Goal: Task Accomplishment & Management: Complete application form

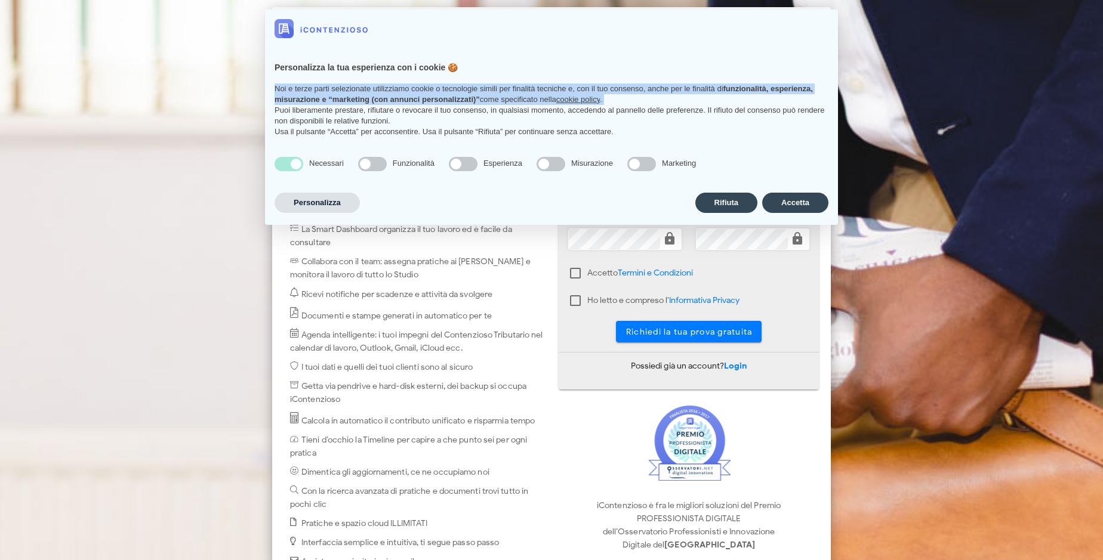
click at [614, 98] on p "Noi e terze parti selezionate utilizziamo cookie o tecnologie simili per finali…" at bounding box center [551, 94] width 554 height 21
click at [742, 98] on p "Noi e terze parti selezionate utilizziamo cookie o tecnologie simili per finali…" at bounding box center [551, 94] width 554 height 21
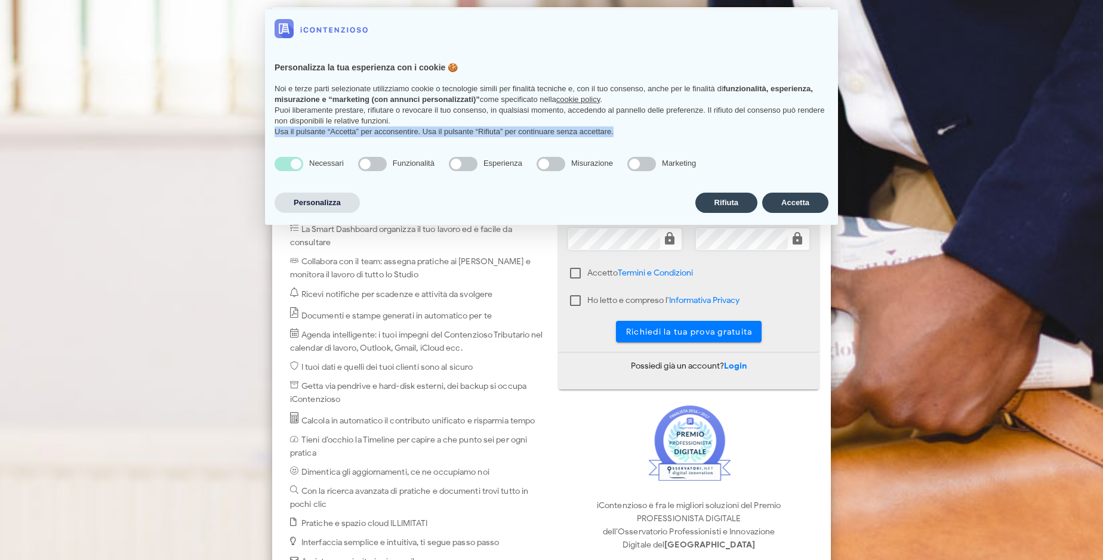
click at [678, 145] on div "Personalizza la tua esperienza con i cookie 🍪 Noi e terze parti selezionate uti…" at bounding box center [551, 98] width 573 height 100
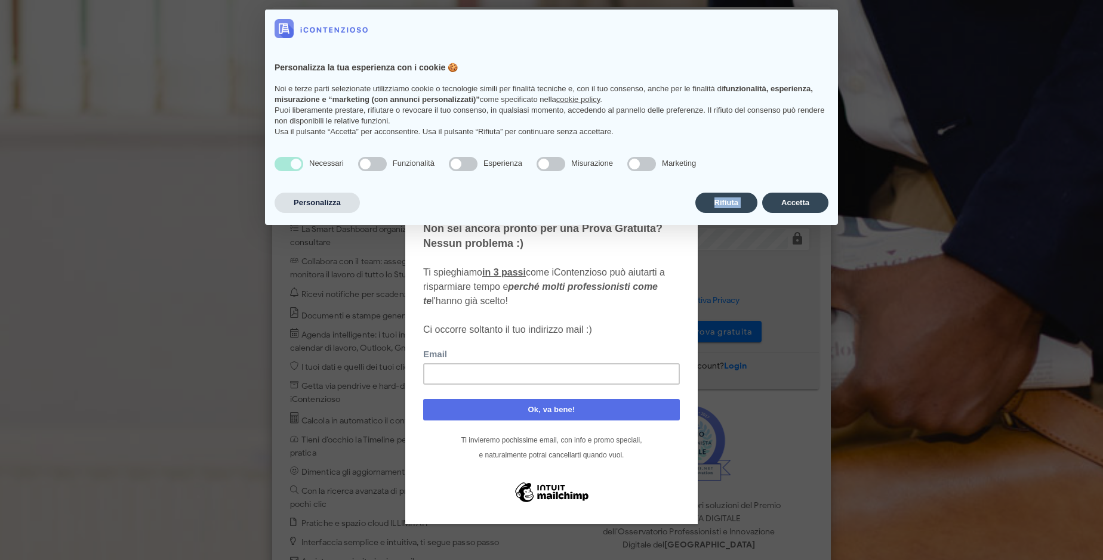
click at [678, 192] on div "Personalizza Rifiuta Accetta" at bounding box center [551, 202] width 554 height 25
click at [614, 239] on div "Non sei ancora pronto per una Prova Gratuita? Nessun problema :) Ti spieghiamo …" at bounding box center [551, 279] width 257 height 116
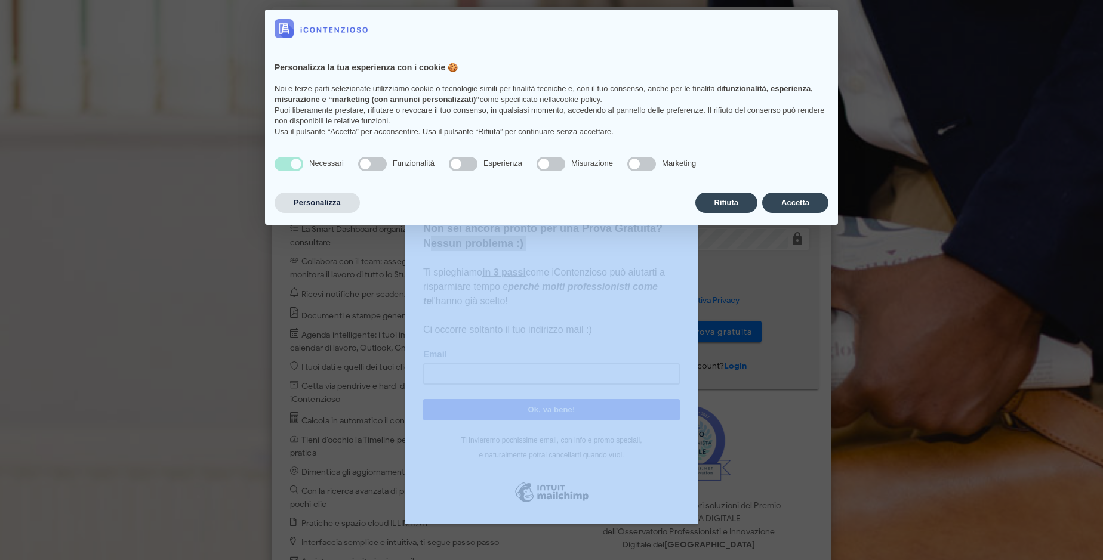
click at [742, 239] on div at bounding box center [551, 280] width 1103 height 560
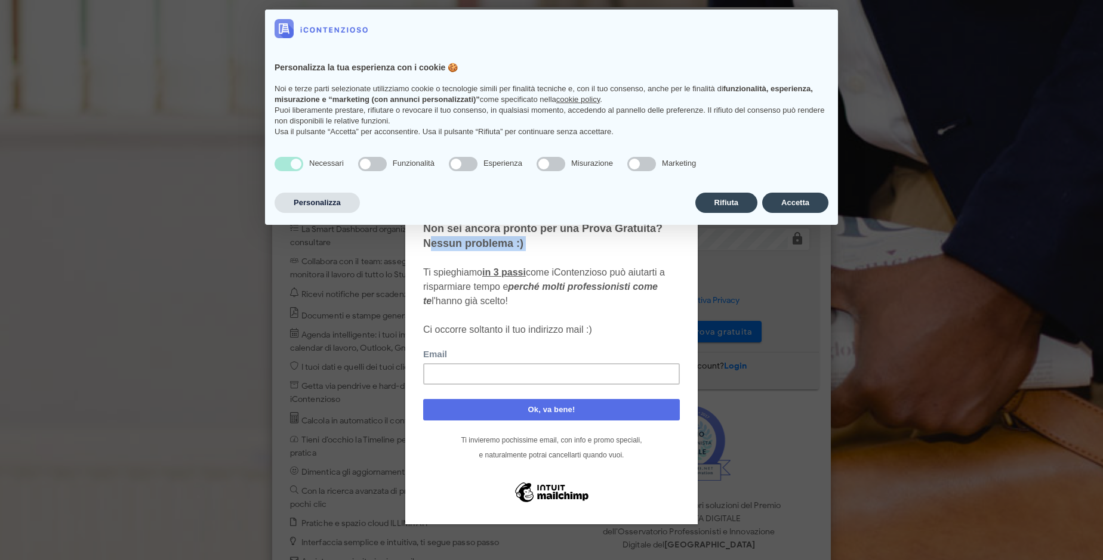
click at [575, 273] on span "Ti spieghiamo in 3 passi come iContenzioso può aiutarti a risparmiare tempo e p…" at bounding box center [544, 300] width 242 height 67
click at [575, 300] on div "Non sei ancora pronto per una Prova Gratuita? Nessun problema :) Ti spieghiamo …" at bounding box center [551, 279] width 257 height 116
click at [689, 331] on div "Non sei ancora pronto per una Prova Gratuita? Nessun problema :) Ti spieghiamo …" at bounding box center [551, 282] width 292 height 396
